Goal: Obtain resource: Obtain resource

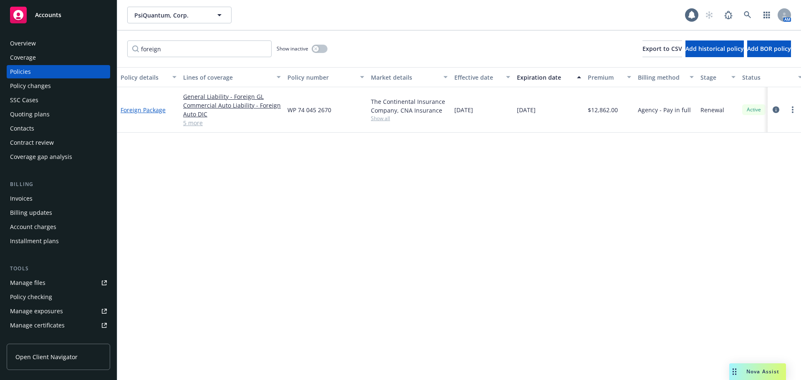
click at [147, 111] on link "Foreign Package" at bounding box center [143, 110] width 45 height 8
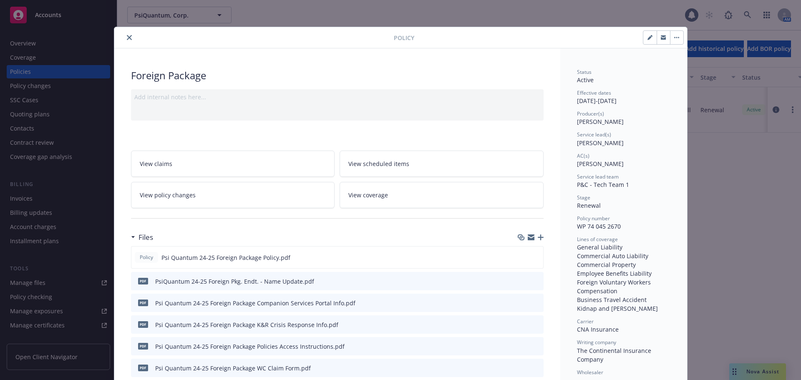
click at [98, 7] on div "Policy Foreign Package Add internal notes here... View claims View scheduled it…" at bounding box center [400, 190] width 801 height 380
click at [127, 36] on icon "close" at bounding box center [129, 37] width 5 height 5
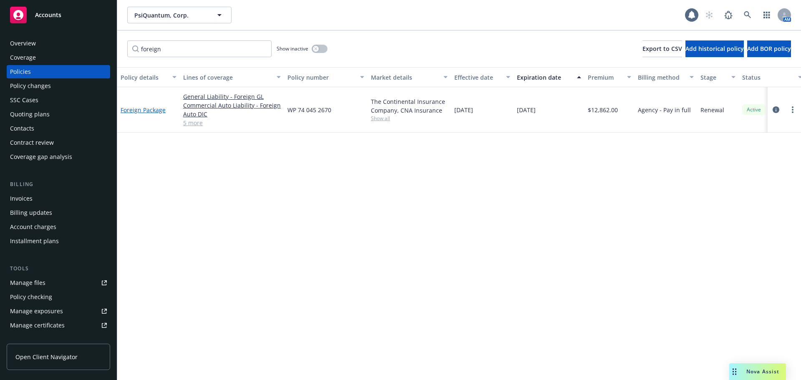
click at [155, 112] on link "Foreign Package" at bounding box center [143, 110] width 45 height 8
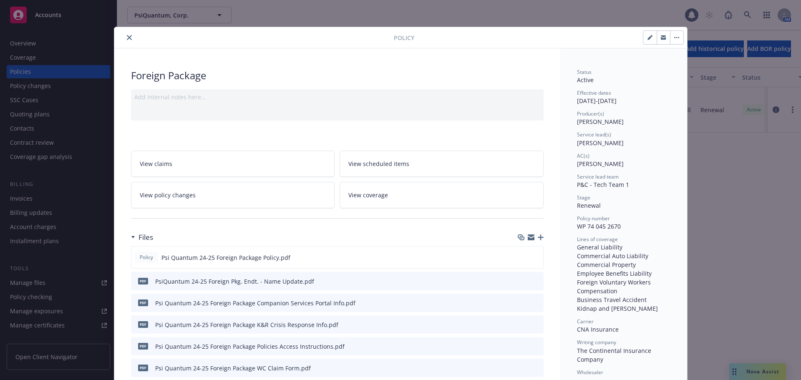
scroll to position [25, 0]
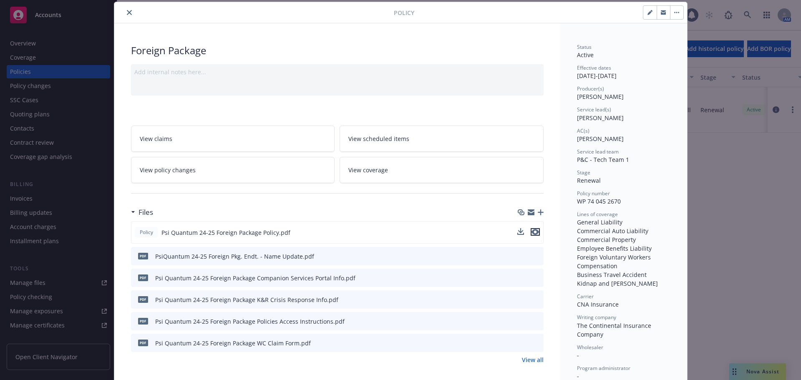
click at [532, 234] on icon "preview file" at bounding box center [536, 232] width 8 height 6
click at [127, 15] on icon "close" at bounding box center [129, 12] width 5 height 5
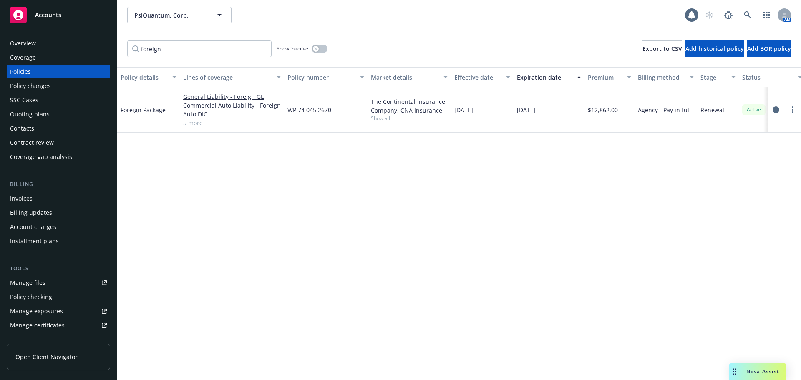
click at [70, 286] on link "Manage files" at bounding box center [58, 282] width 103 height 13
click at [149, 109] on link "Foreign Package" at bounding box center [143, 110] width 45 height 8
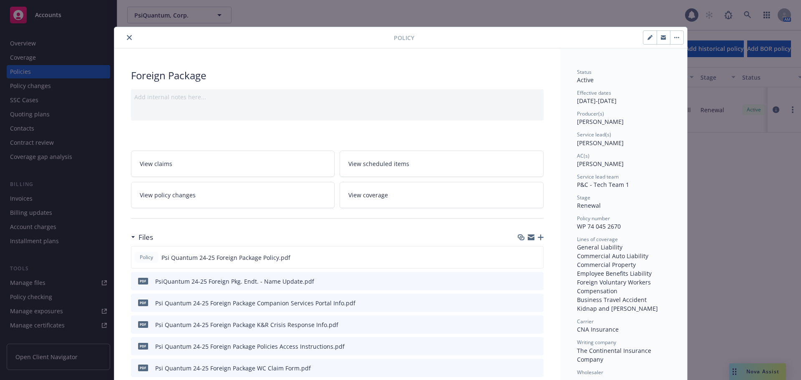
scroll to position [25, 0]
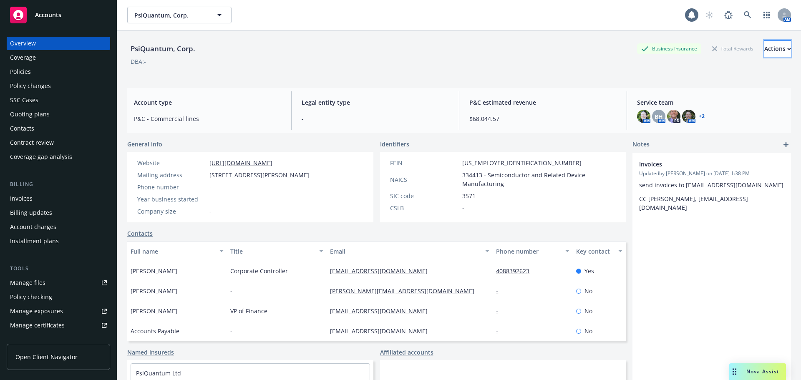
click at [765, 52] on div "Actions" at bounding box center [778, 49] width 27 height 16
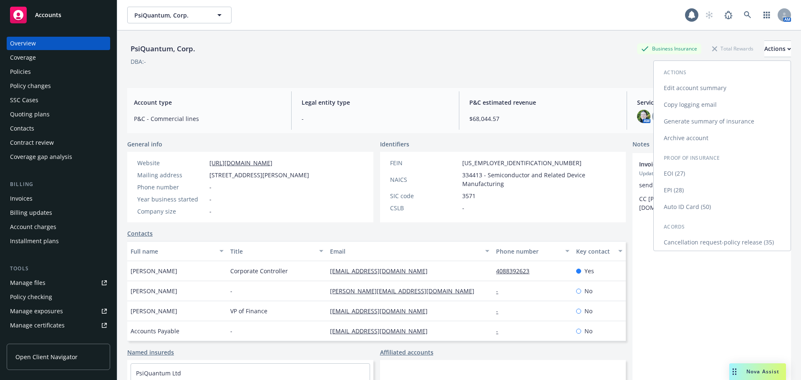
click at [669, 189] on link "EPI (28)" at bounding box center [722, 190] width 137 height 17
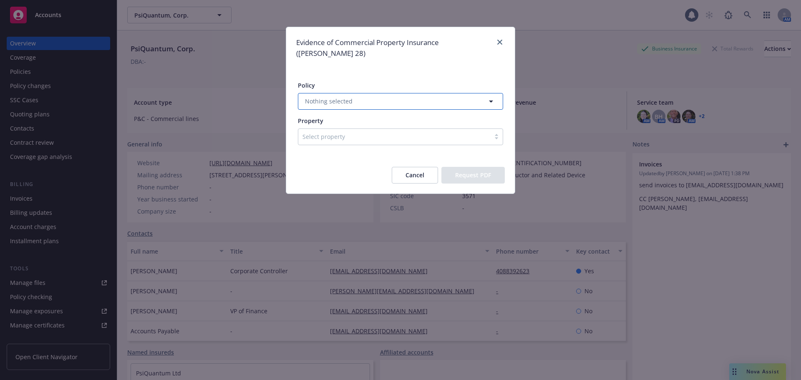
click at [387, 94] on button "Nothing selected" at bounding box center [400, 101] width 205 height 17
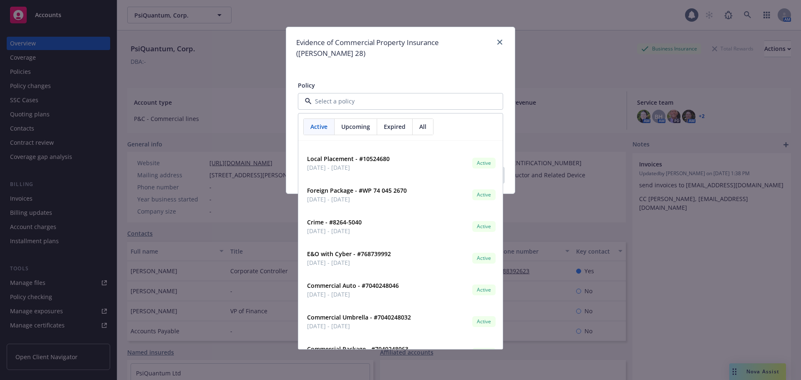
scroll to position [142, 0]
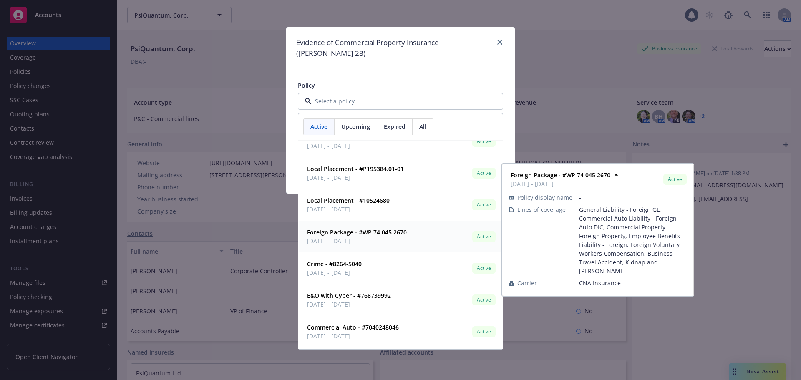
click at [376, 228] on strong "Foreign Package - #WP 74 045 2670" at bounding box center [357, 232] width 100 height 8
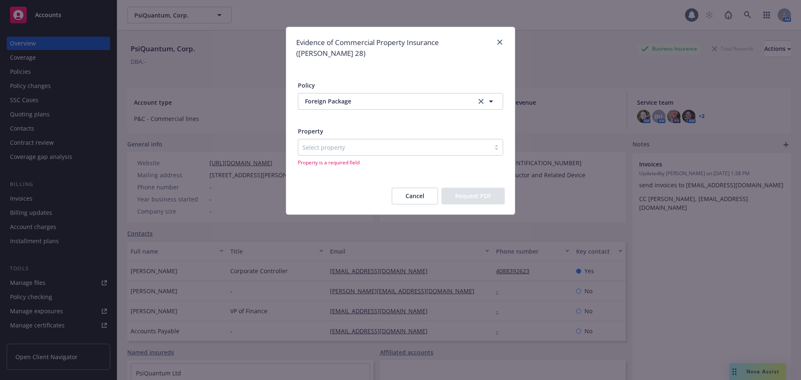
click at [365, 142] on div at bounding box center [395, 147] width 184 height 10
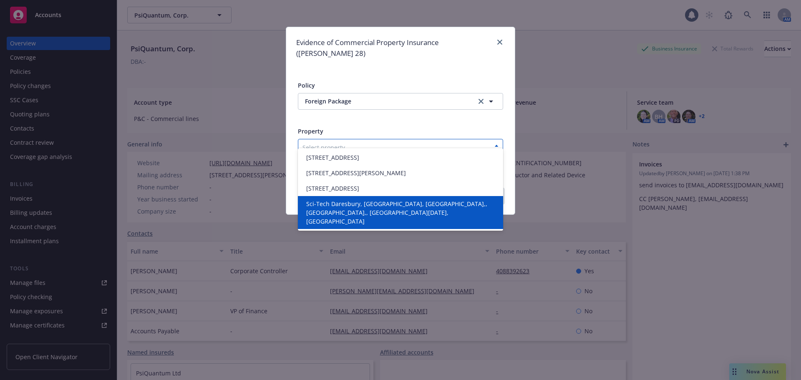
click at [399, 215] on span "Sci-Tech Daresbury, Daresbury, Warrington.,, Cheshire,, United Kingdom, Wa4 4AD…" at bounding box center [402, 212] width 192 height 26
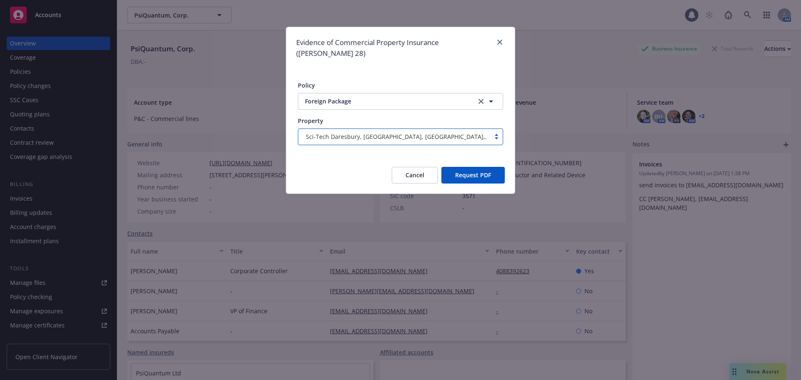
click at [474, 167] on button "Request PDF" at bounding box center [473, 175] width 63 height 17
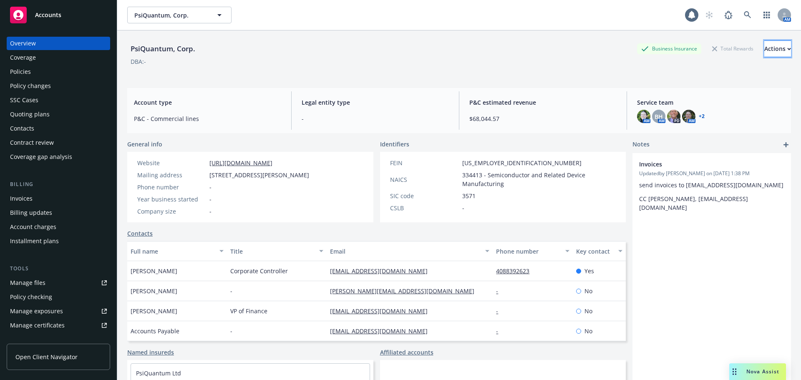
click at [772, 51] on button "Actions" at bounding box center [778, 48] width 27 height 17
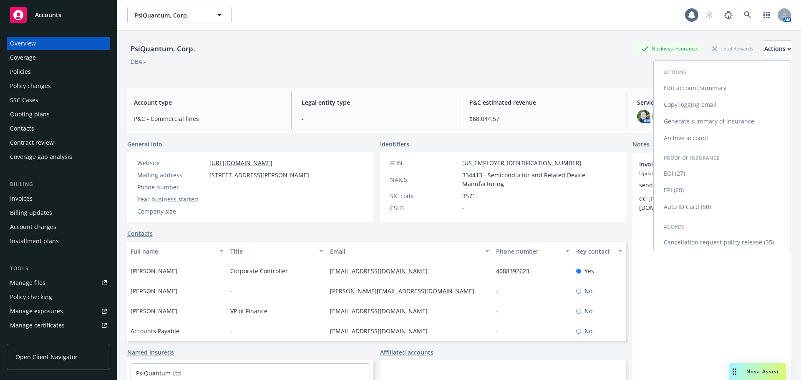
click at [684, 187] on link "EPI (28)" at bounding box center [722, 190] width 137 height 17
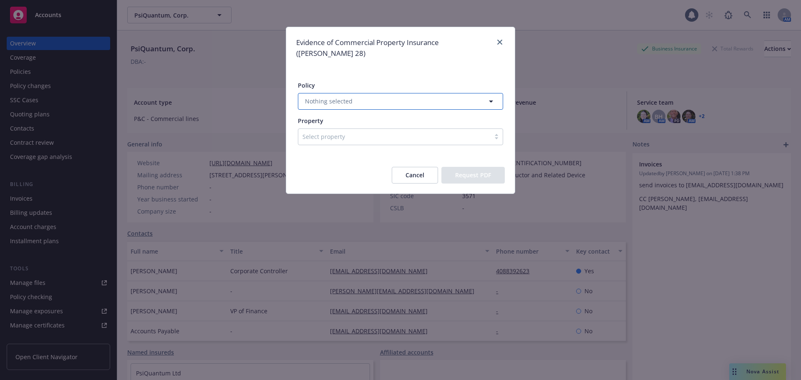
click at [429, 93] on button "Nothing selected" at bounding box center [400, 101] width 205 height 17
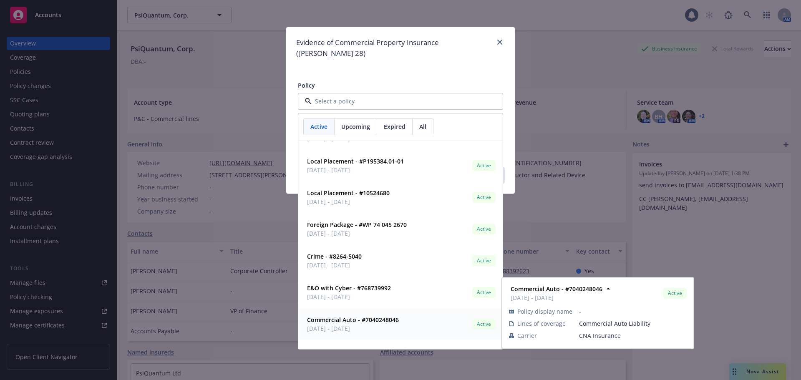
scroll to position [100, 0]
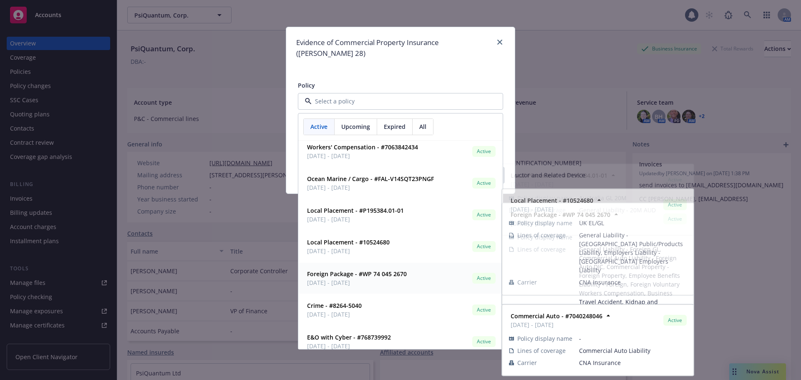
click at [382, 270] on strong "Foreign Package - #WP 74 045 2670" at bounding box center [357, 274] width 100 height 8
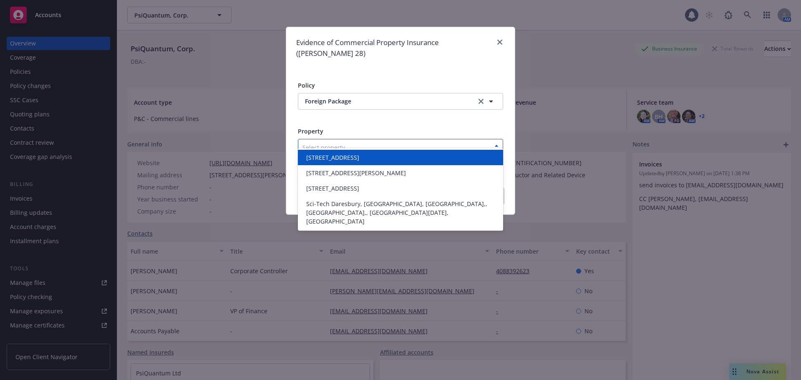
click at [341, 142] on div at bounding box center [395, 147] width 184 height 10
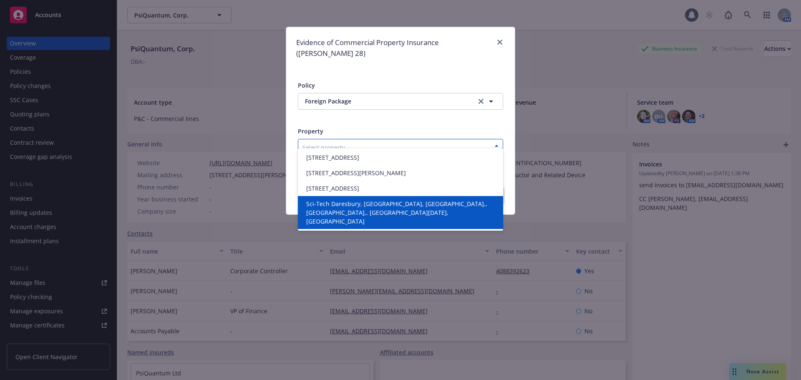
click at [382, 216] on span "Sci-Tech Daresbury, Daresbury, Warrington.,, Cheshire,, United Kingdom, Wa4 4AD…" at bounding box center [402, 212] width 192 height 26
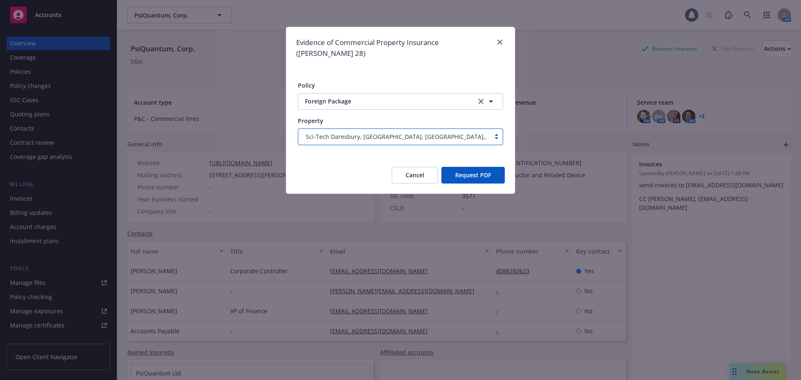
click at [489, 167] on button "Request PDF" at bounding box center [473, 175] width 63 height 17
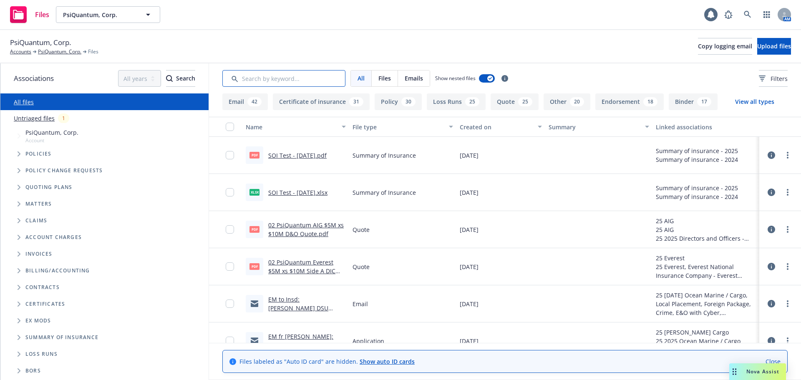
click at [269, 82] on input "Search by keyword..." at bounding box center [283, 78] width 123 height 17
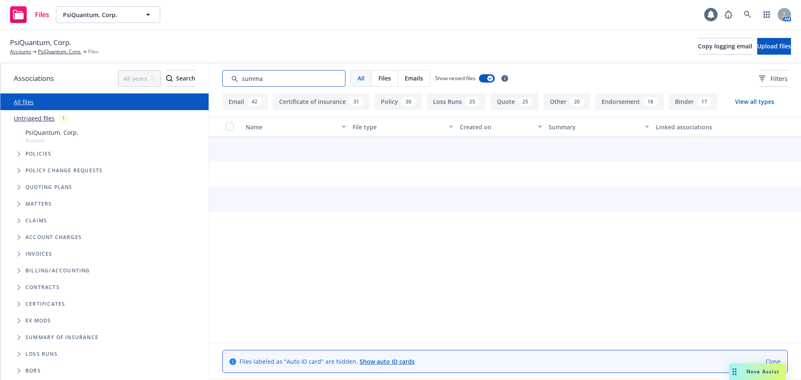
type input "summar"
